Goal: Transaction & Acquisition: Book appointment/travel/reservation

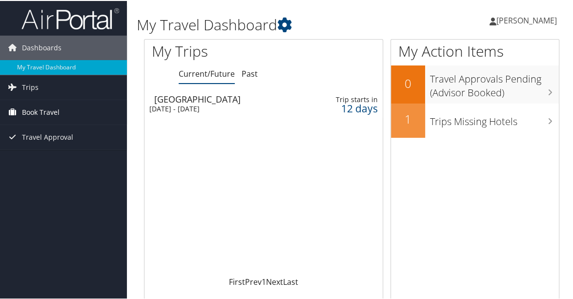
click at [54, 110] on span "Book Travel" at bounding box center [41, 111] width 38 height 24
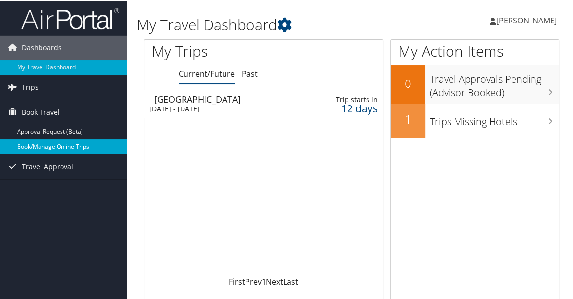
click at [52, 148] on link "Book/Manage Online Trips" at bounding box center [63, 145] width 127 height 15
click at [46, 145] on link "Book/Manage Online Trips" at bounding box center [63, 145] width 127 height 15
